Goal: Find specific page/section: Find specific page/section

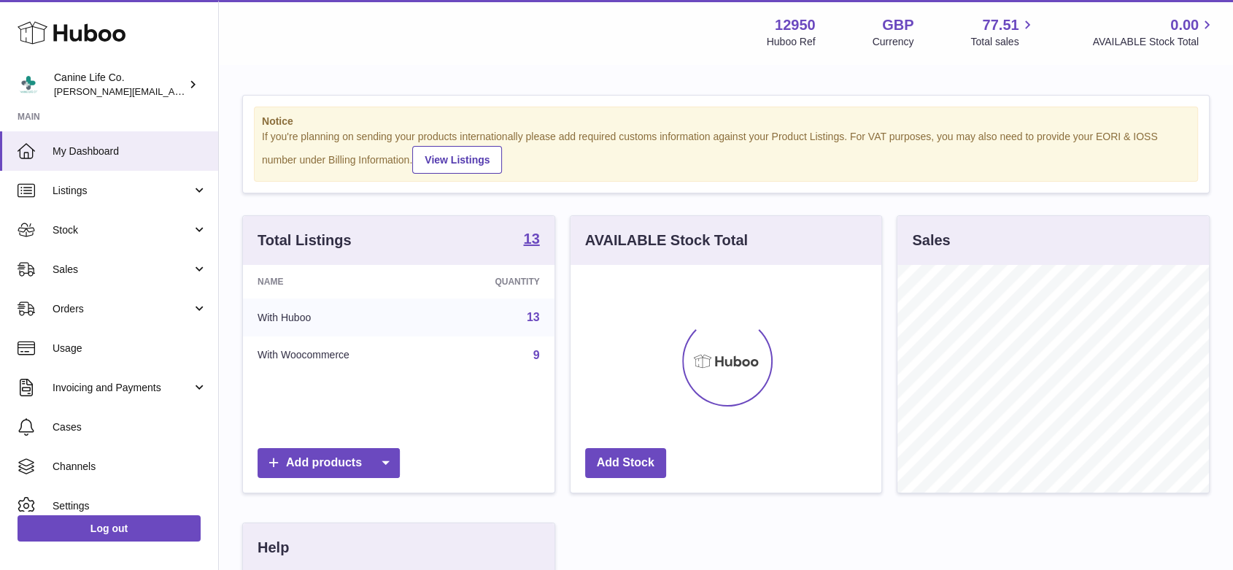
scroll to position [228, 311]
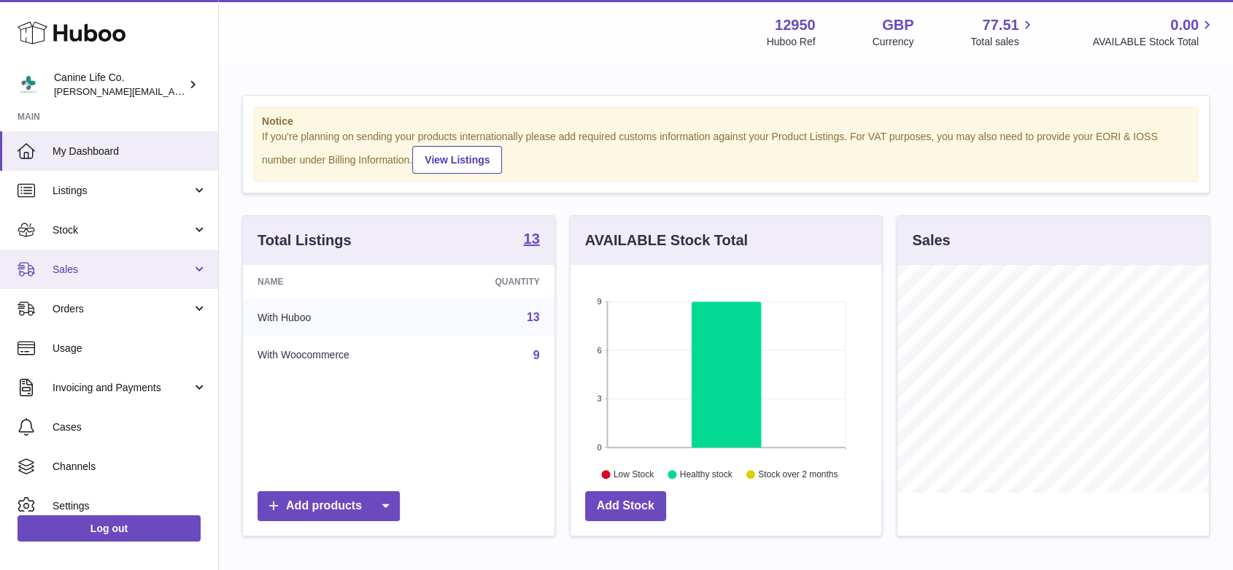
click at [83, 271] on span "Sales" at bounding box center [122, 270] width 139 height 14
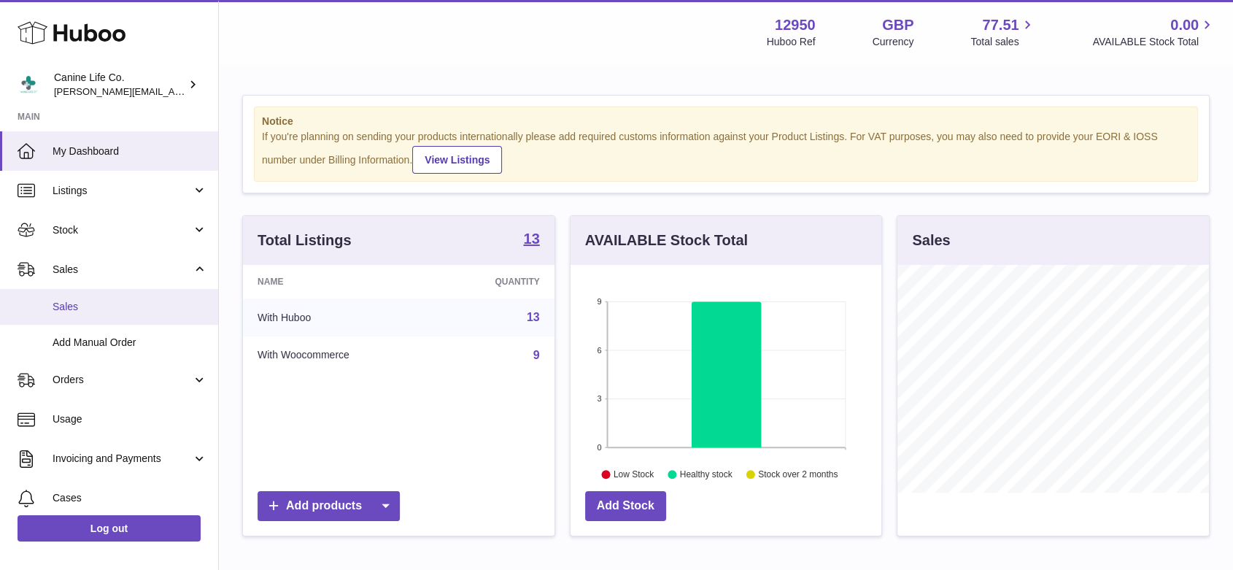
click at [80, 312] on span "Sales" at bounding box center [130, 307] width 155 height 14
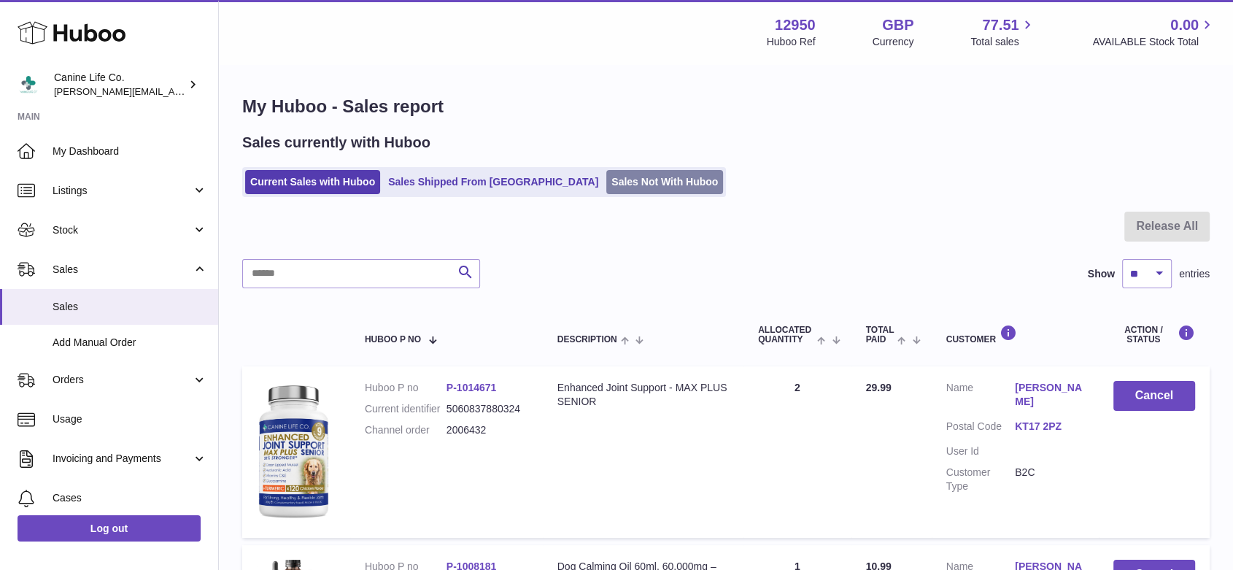
click at [616, 177] on link "Sales Not With Huboo" at bounding box center [664, 182] width 117 height 24
